Goal: Task Accomplishment & Management: Use online tool/utility

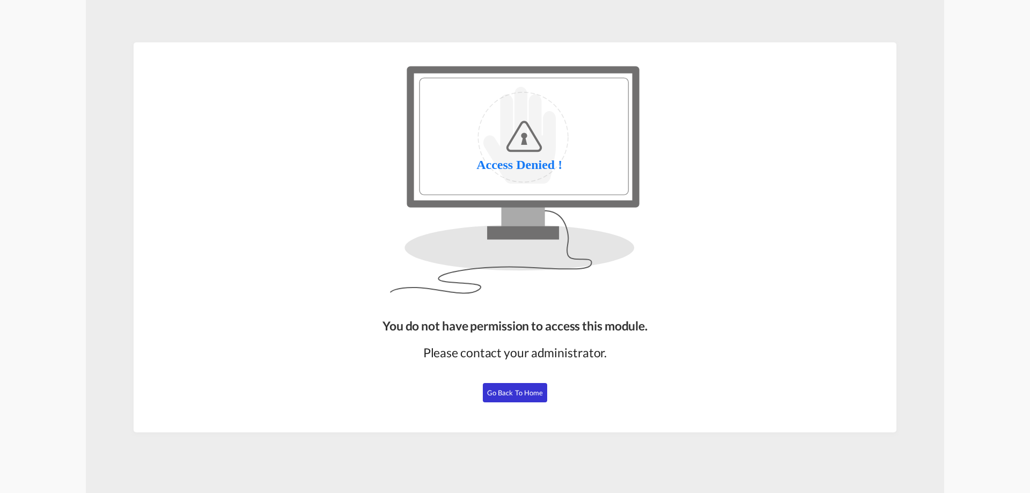
click at [520, 399] on button "Go Back to Home" at bounding box center [515, 392] width 64 height 19
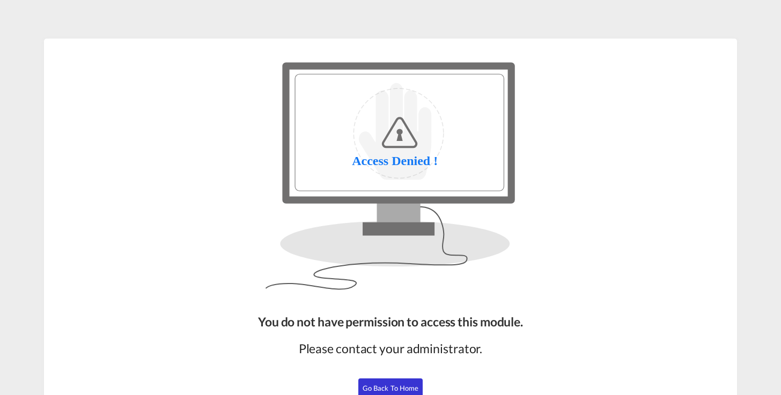
click at [403, 388] on span "Go Back to Home" at bounding box center [391, 388] width 56 height 9
